Goal: Find specific page/section: Find specific page/section

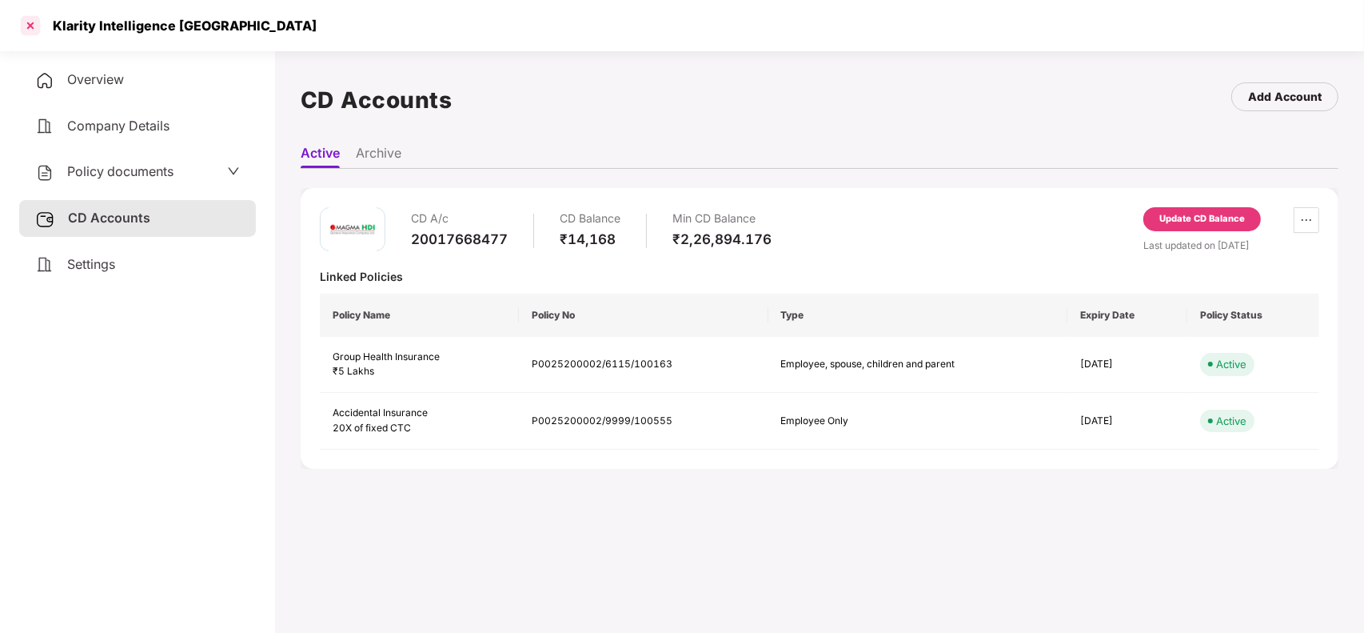
click at [18, 28] on div at bounding box center [31, 26] width 26 height 26
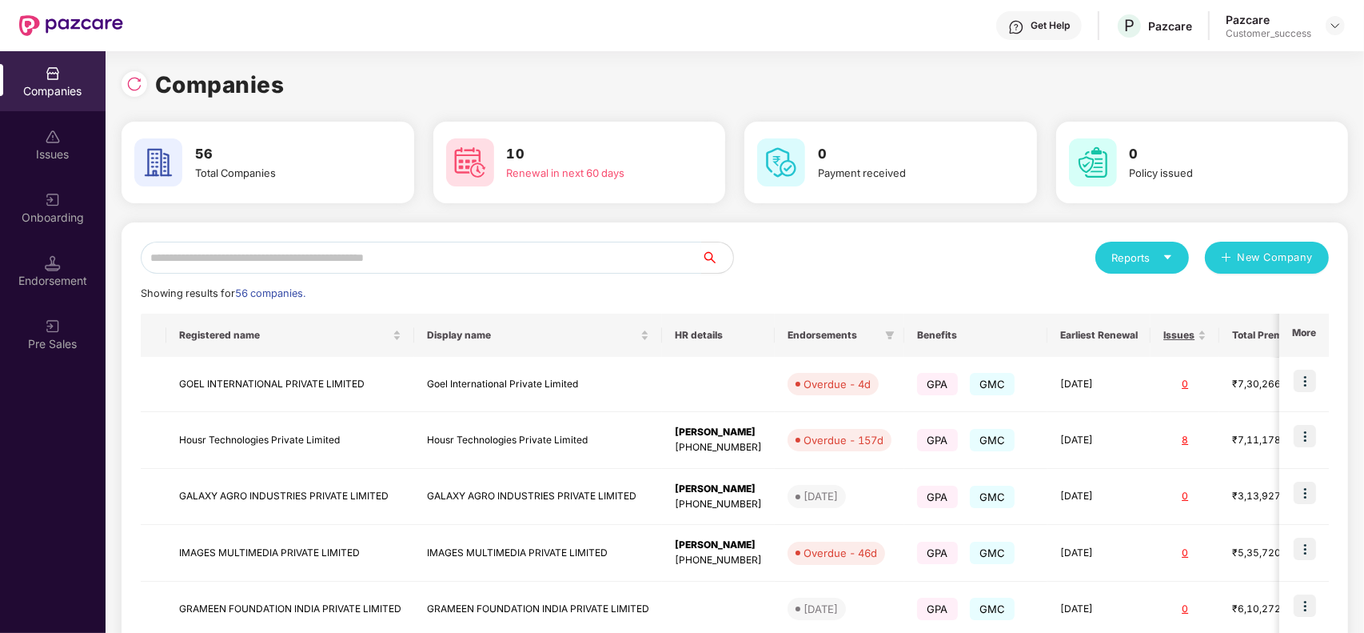
click at [334, 257] on input "text" at bounding box center [421, 258] width 561 height 32
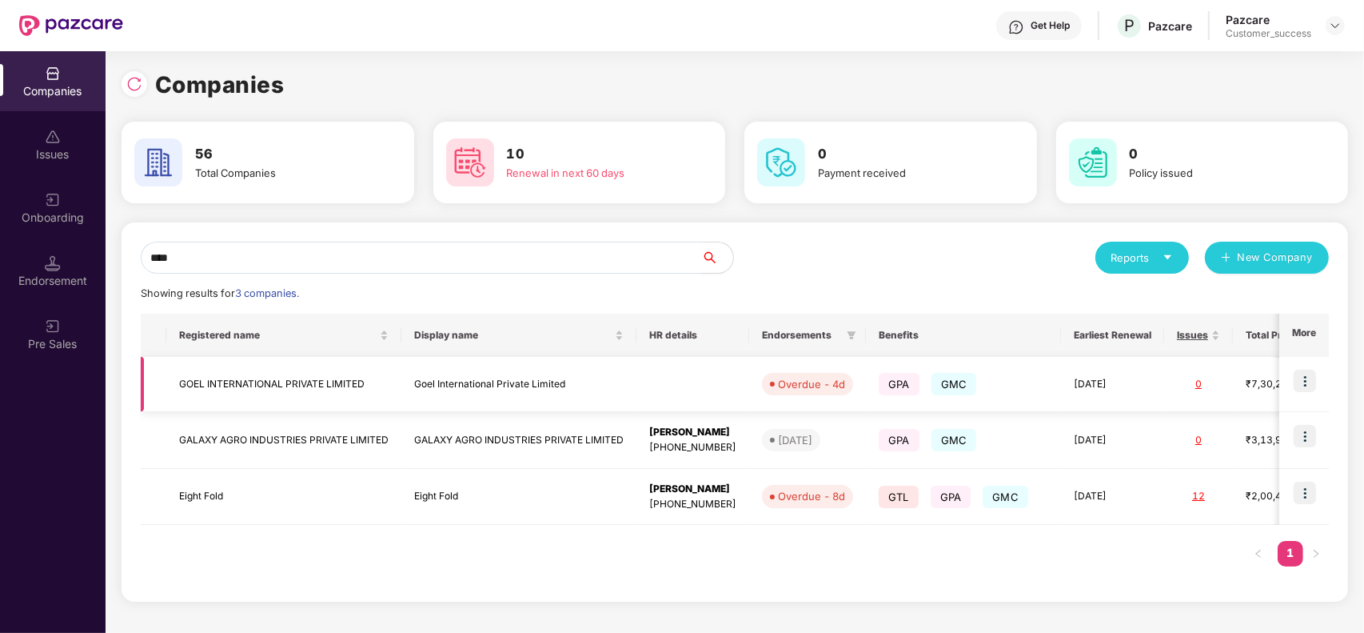
type input "****"
click at [454, 380] on td "Goel International Private Limited" at bounding box center [519, 384] width 235 height 55
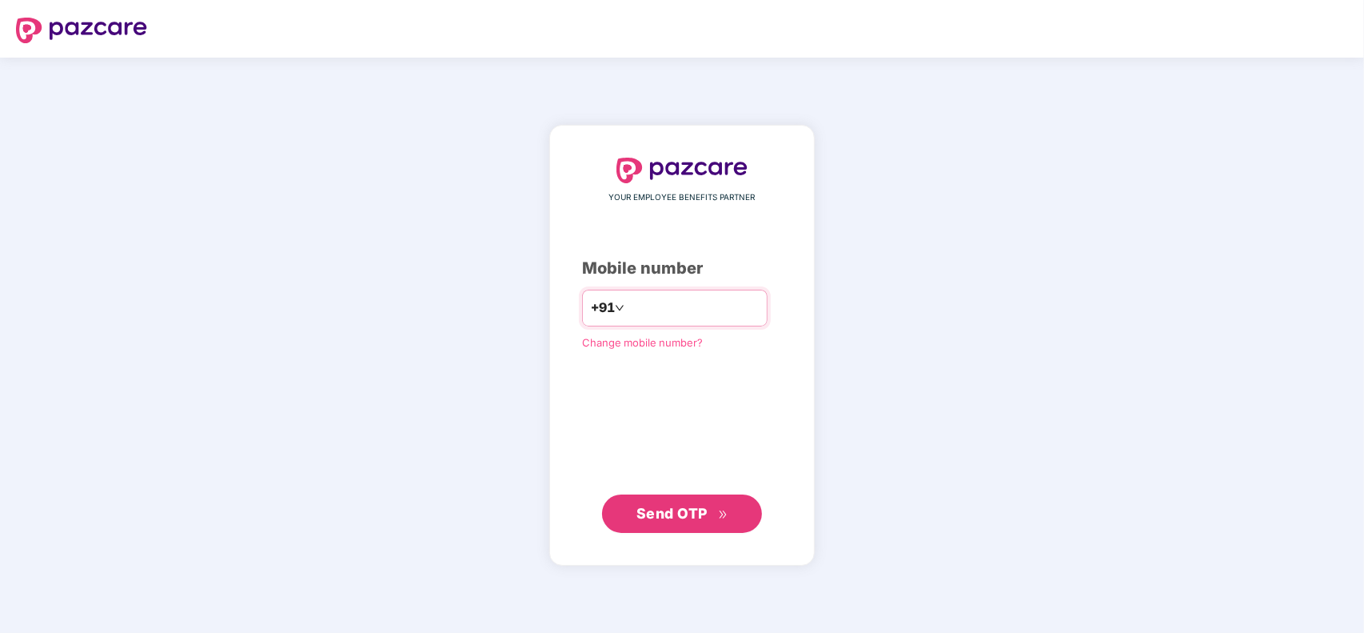
type input "**********"
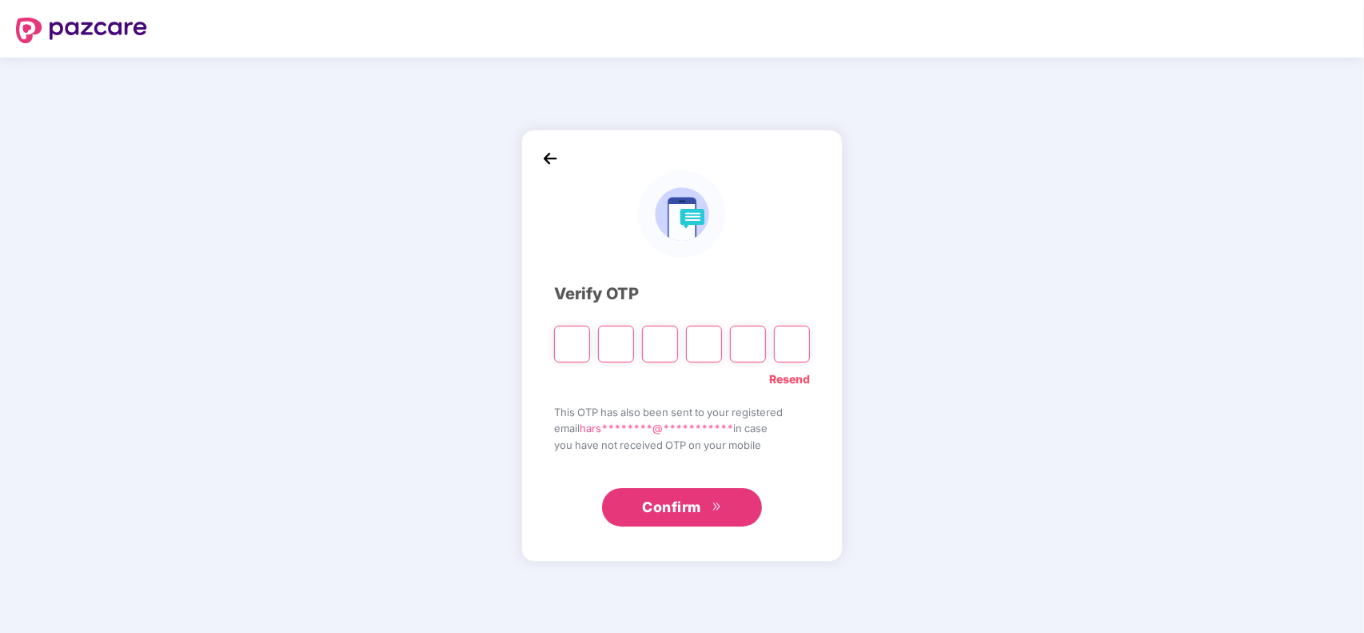
type input "*"
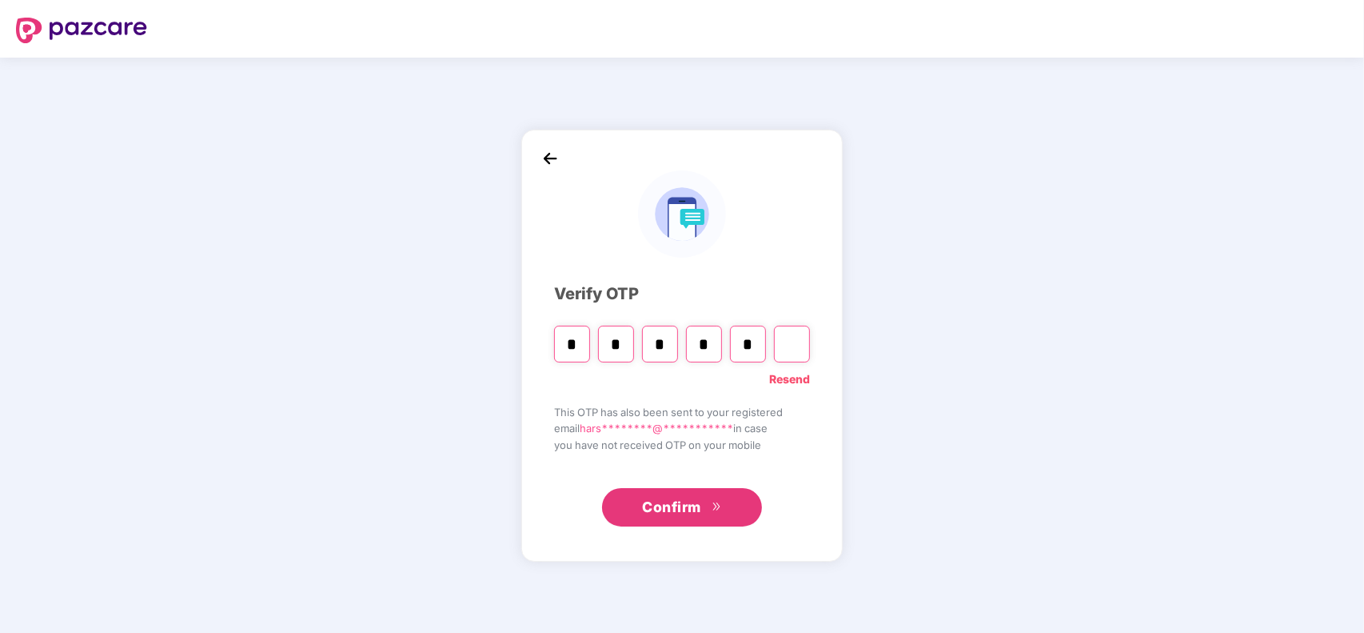
type input "*"
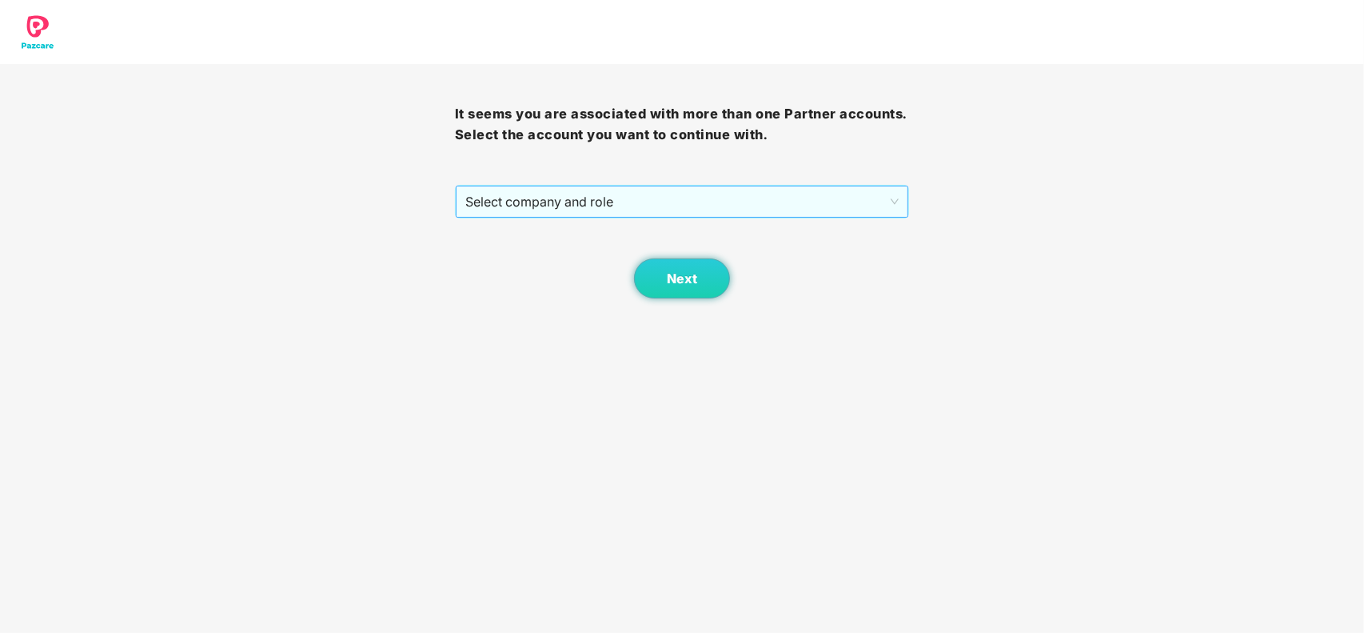
click at [600, 218] on div "Select company and role" at bounding box center [682, 202] width 455 height 34
click at [596, 193] on span "Select company and role" at bounding box center [682, 201] width 434 height 30
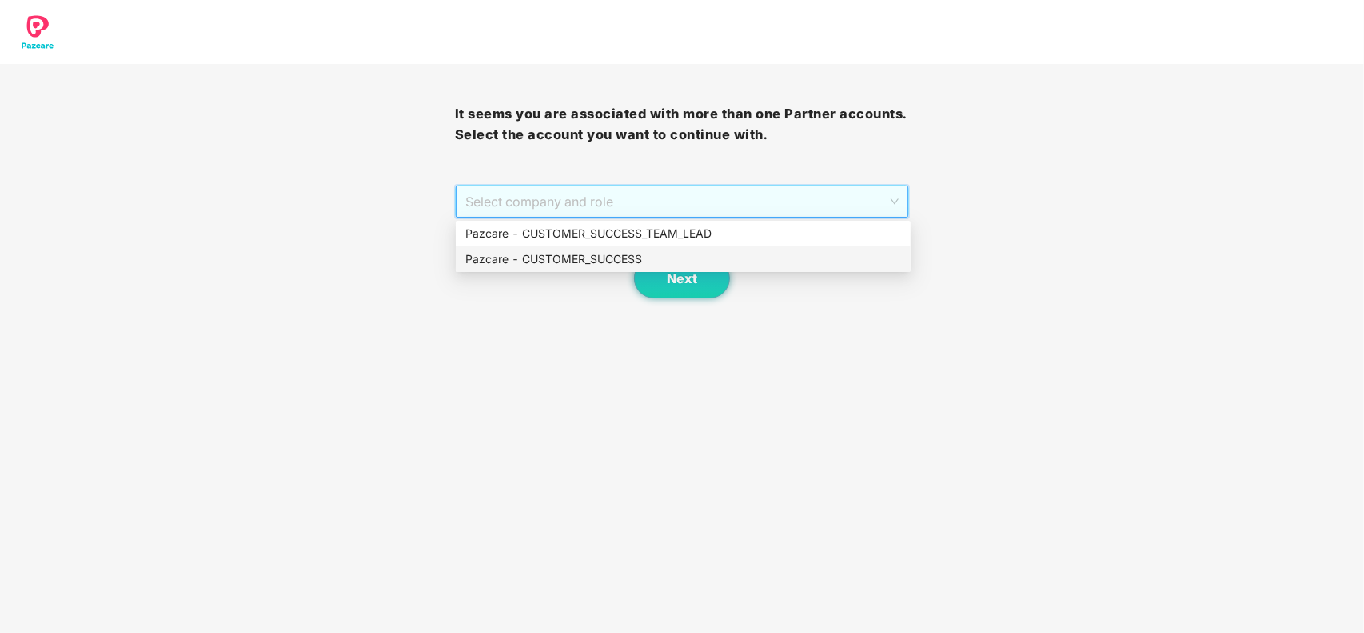
click at [573, 246] on div "Pazcare - CUSTOMER_SUCCESS" at bounding box center [683, 259] width 455 height 26
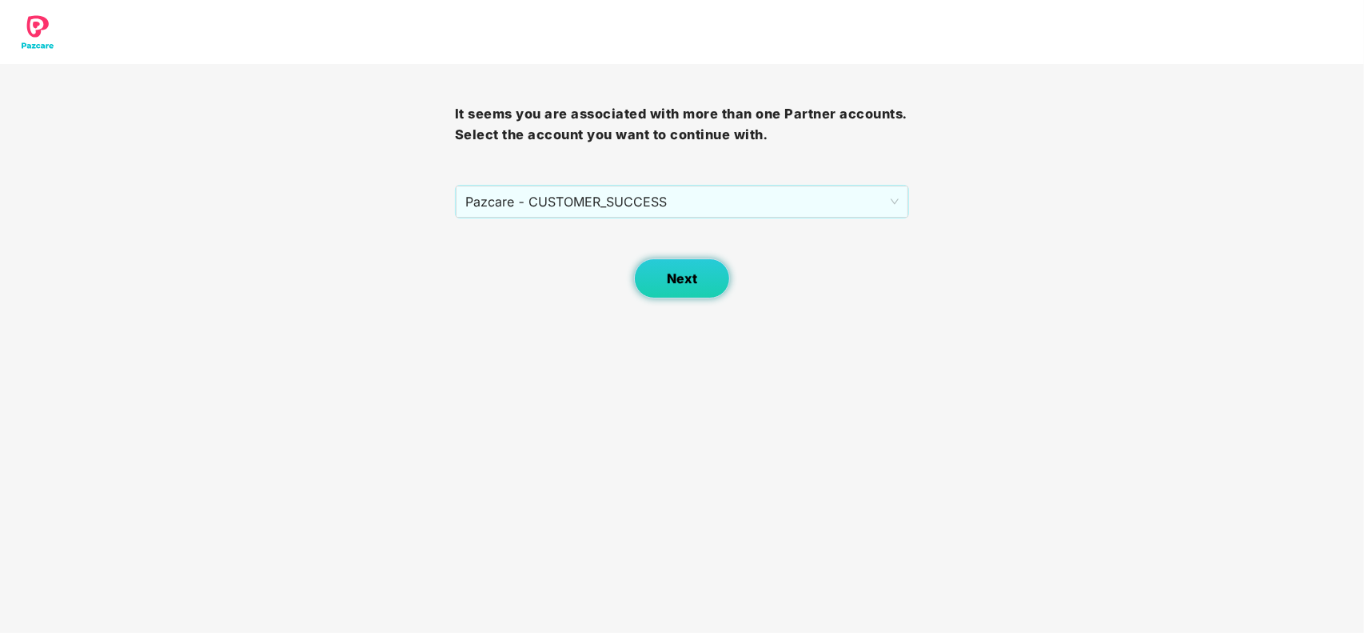
click at [664, 272] on button "Next" at bounding box center [682, 278] width 96 height 40
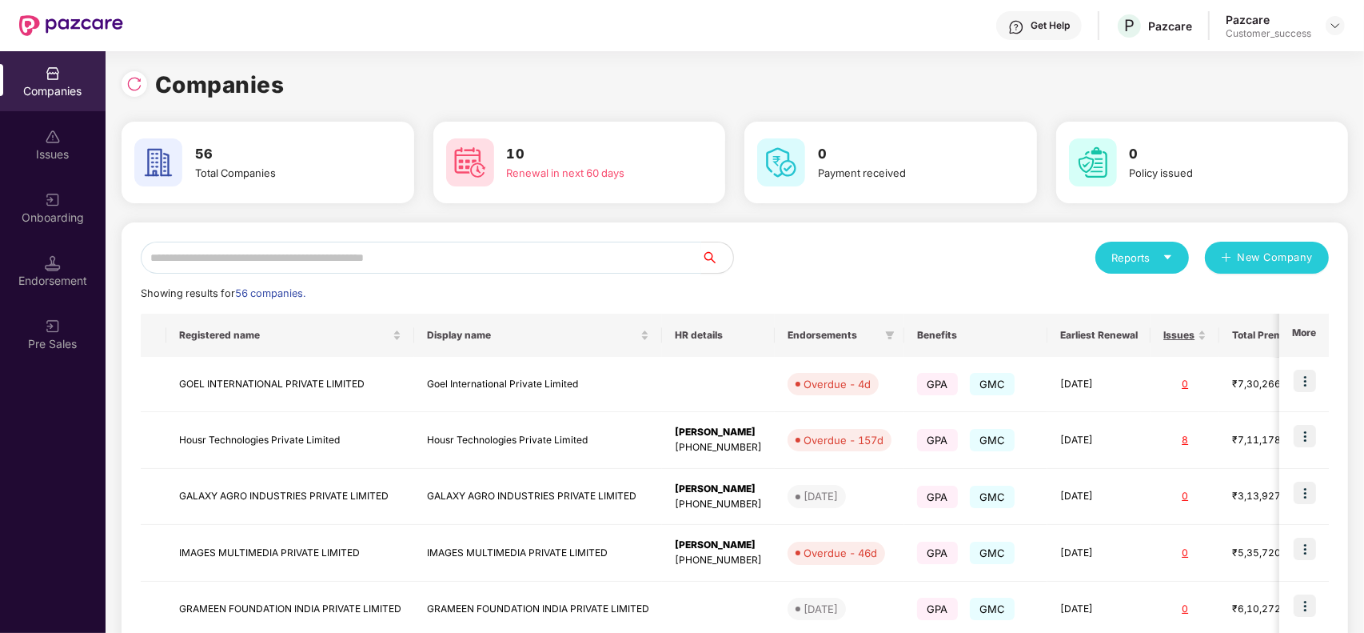
click at [610, 262] on input "text" at bounding box center [421, 258] width 561 height 32
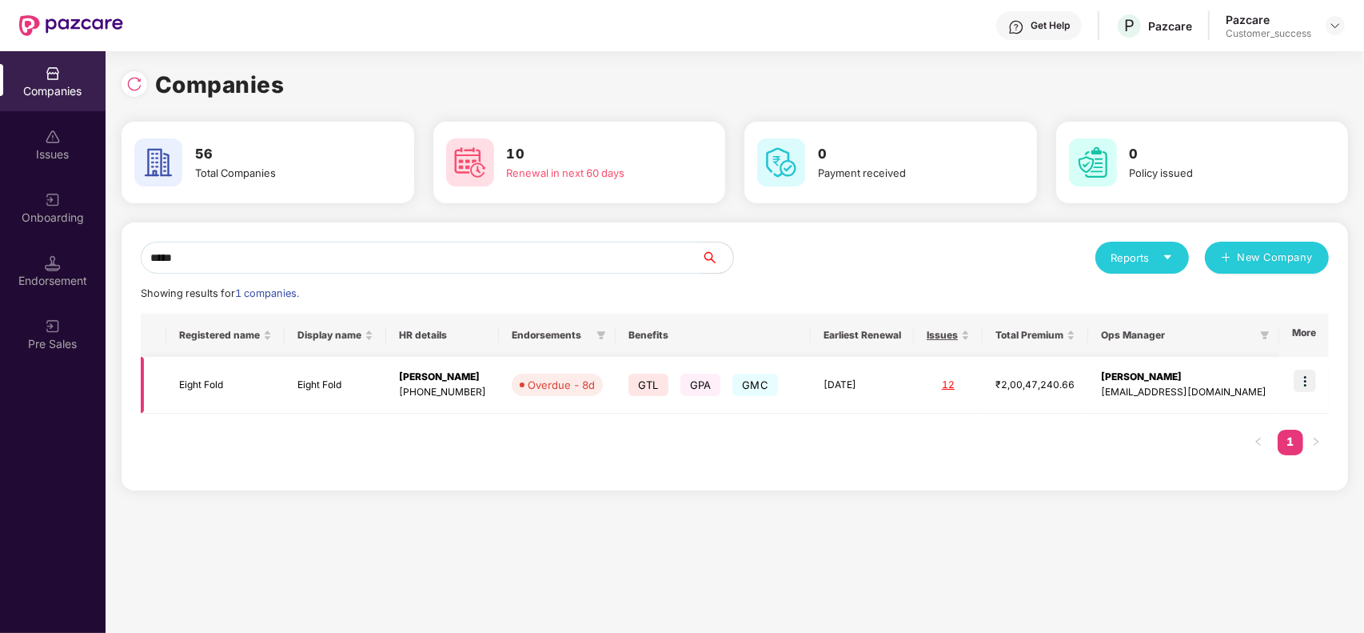
type input "*****"
click at [1306, 386] on img at bounding box center [1305, 381] width 22 height 22
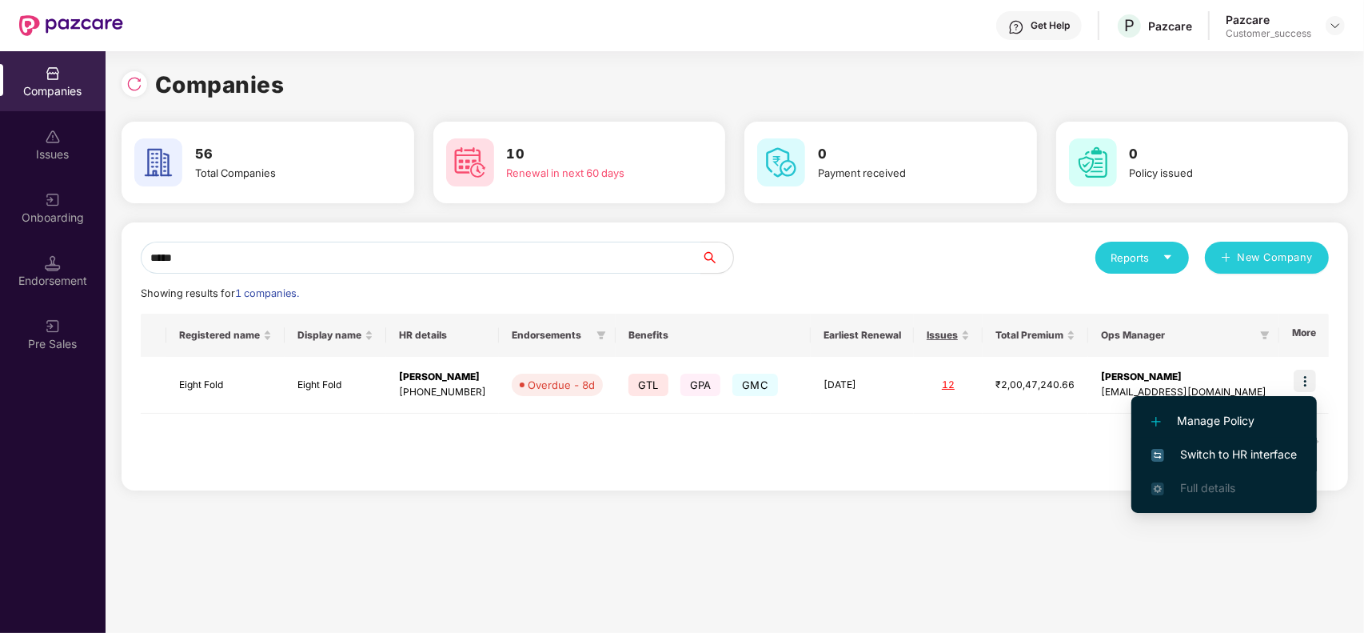
click at [1230, 450] on span "Switch to HR interface" at bounding box center [1225, 455] width 146 height 18
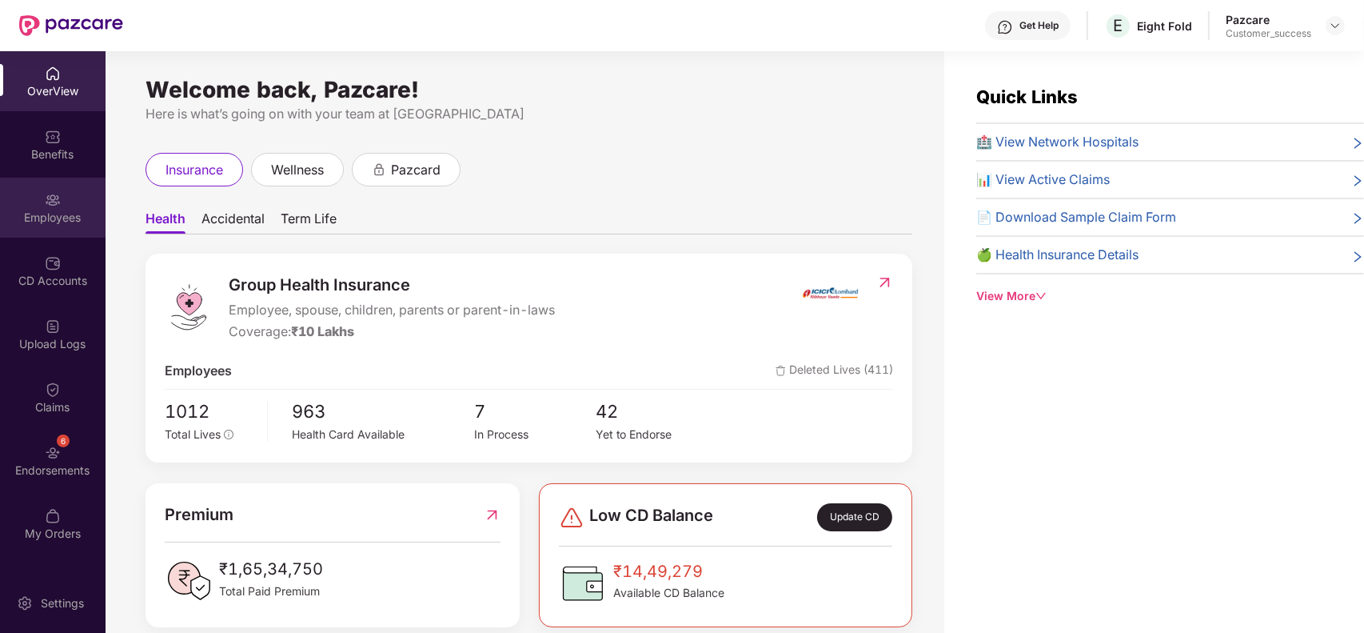
click at [58, 202] on img at bounding box center [53, 200] width 16 height 16
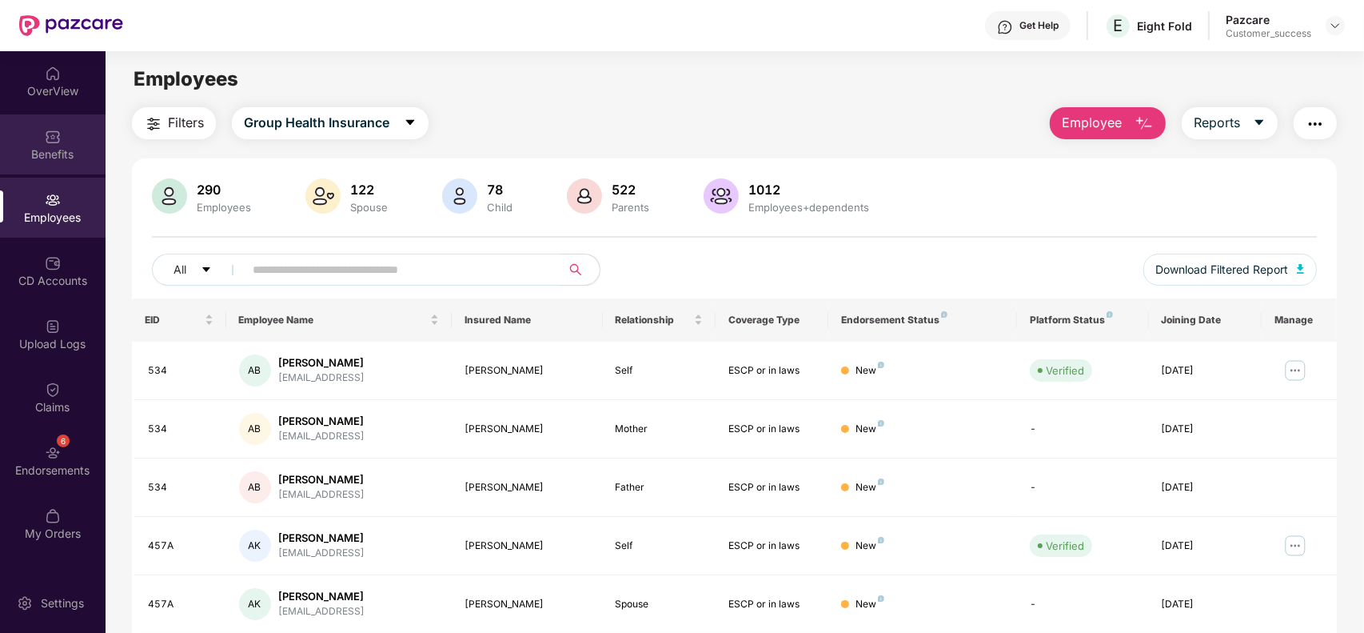
click at [56, 154] on div "Benefits" at bounding box center [53, 154] width 106 height 16
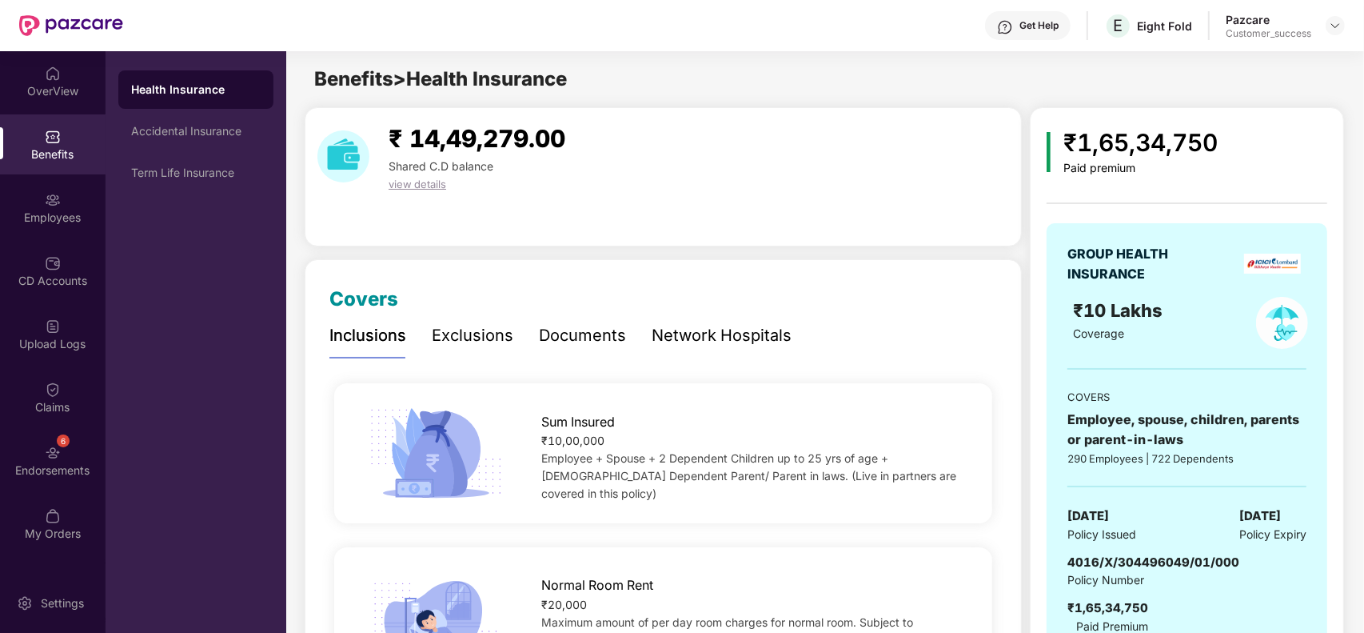
click at [557, 328] on div "Documents" at bounding box center [582, 335] width 87 height 25
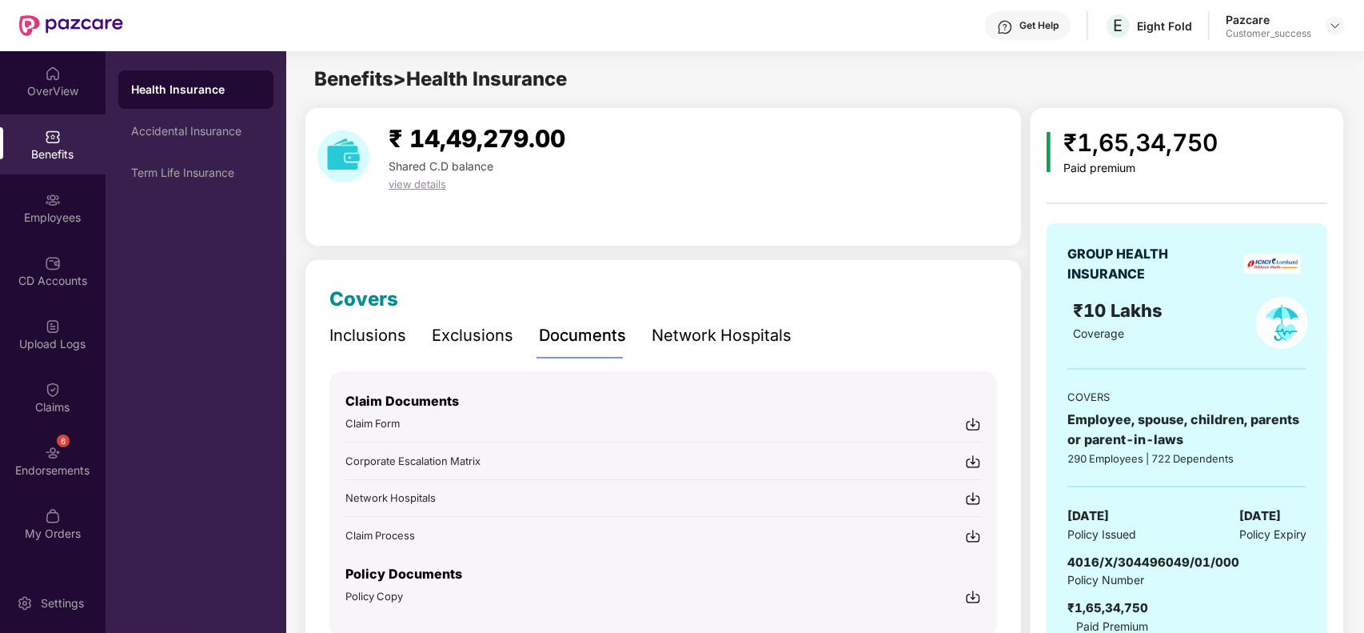
scroll to position [74, 0]
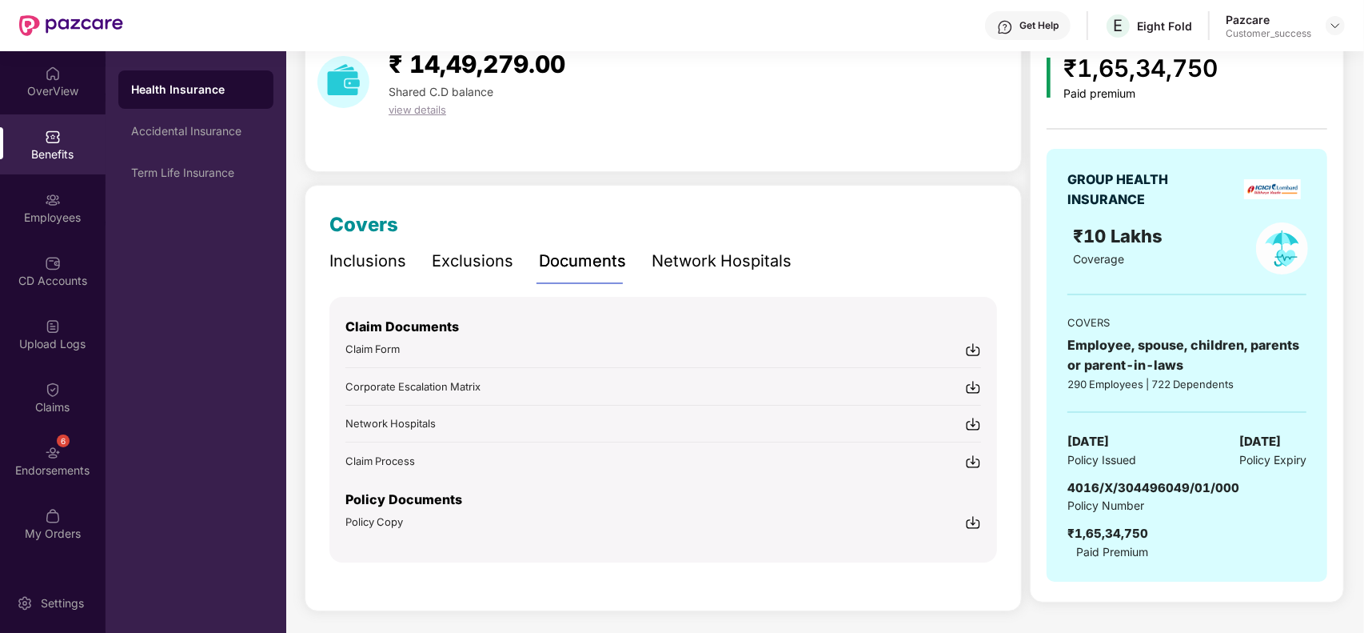
click at [976, 353] on img at bounding box center [973, 350] width 16 height 16
click at [398, 461] on span "Claim Process" at bounding box center [381, 460] width 70 height 13
